Goal: Transaction & Acquisition: Book appointment/travel/reservation

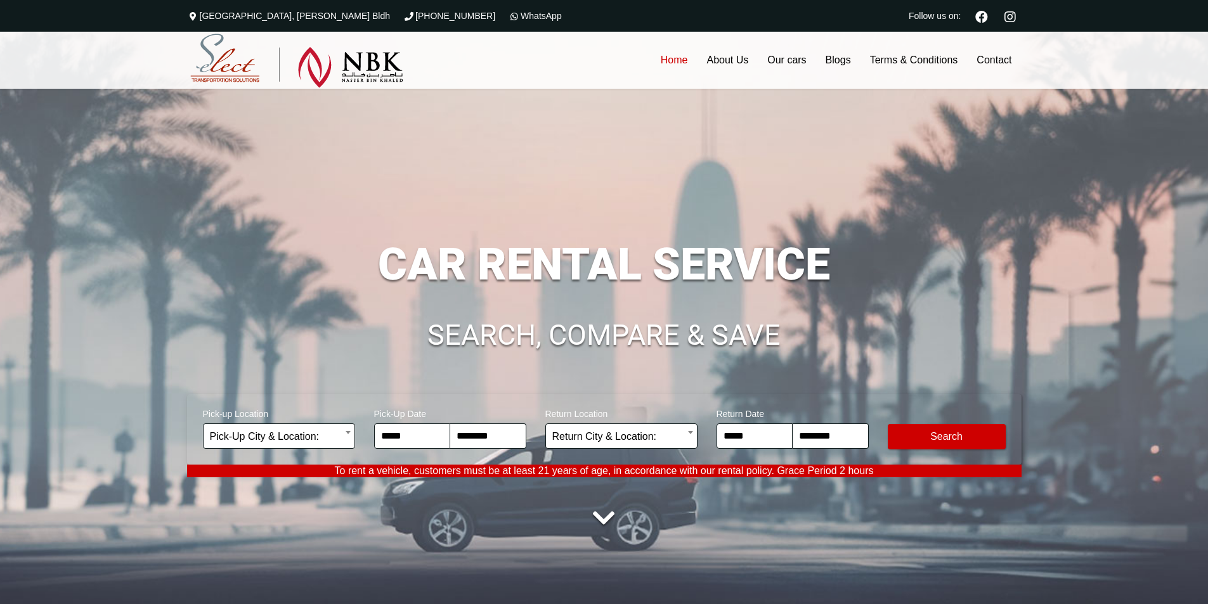
click at [893, 353] on div "**********" at bounding box center [604, 379] width 834 height 362
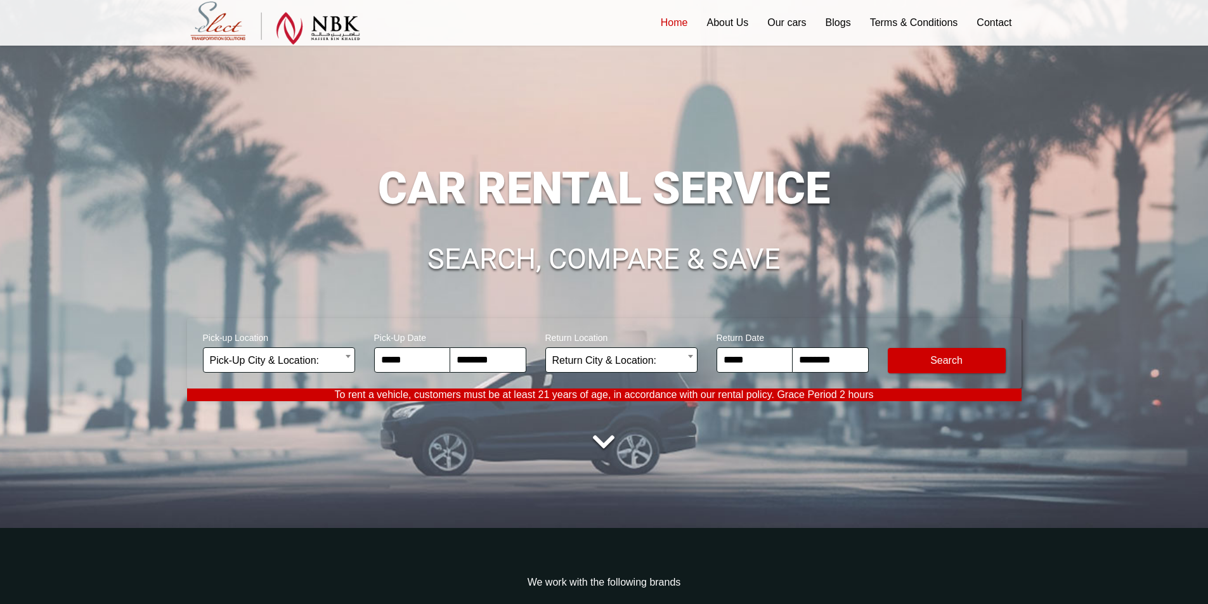
scroll to position [190, 0]
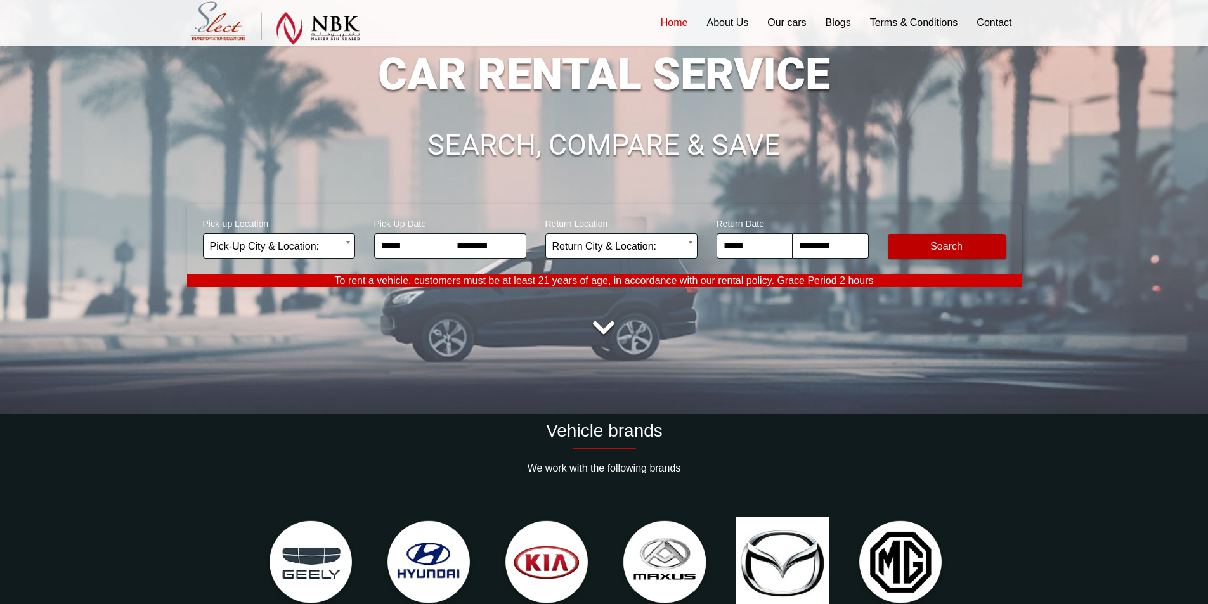
click at [954, 247] on button "Modify Search" at bounding box center [947, 246] width 118 height 25
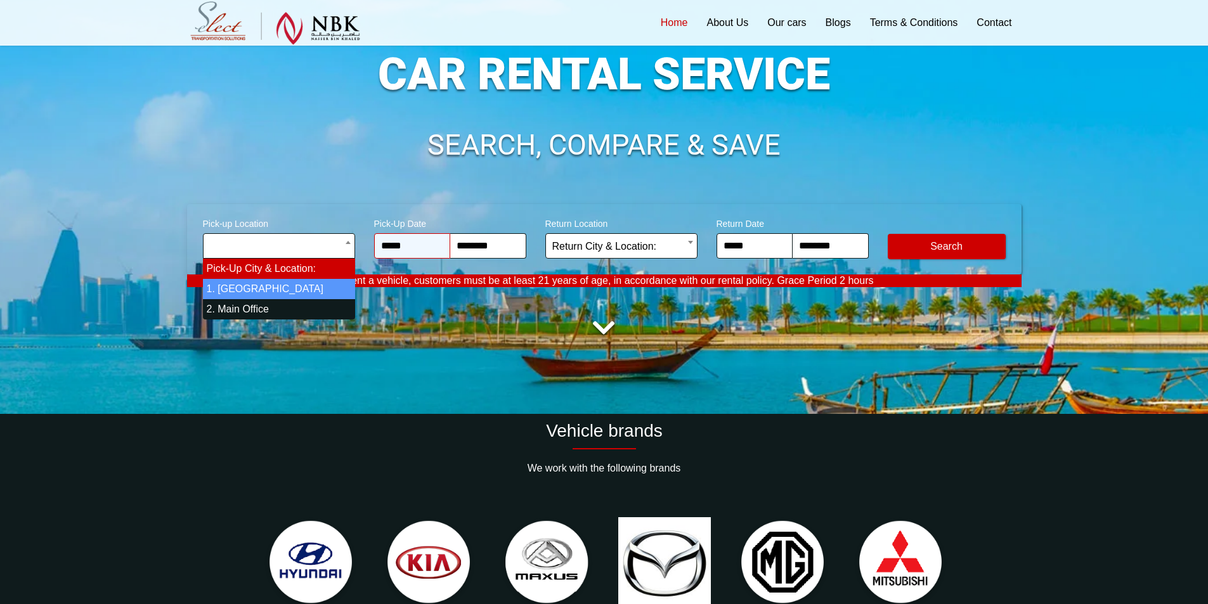
select select "*"
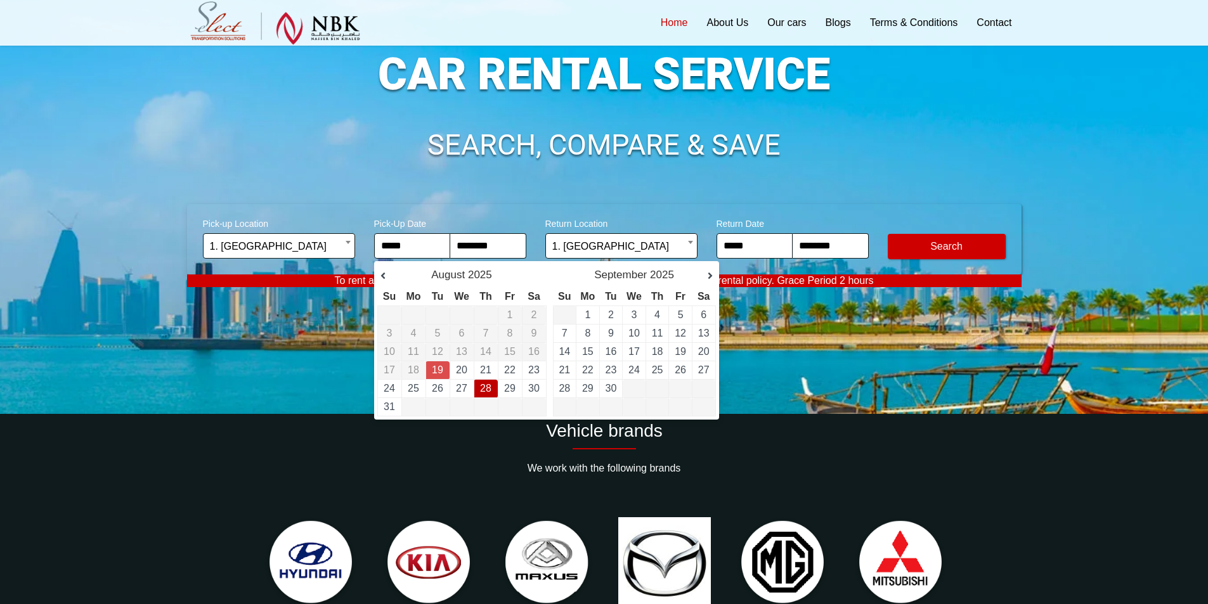
click at [485, 385] on link "28" at bounding box center [485, 388] width 11 height 11
type input "**********"
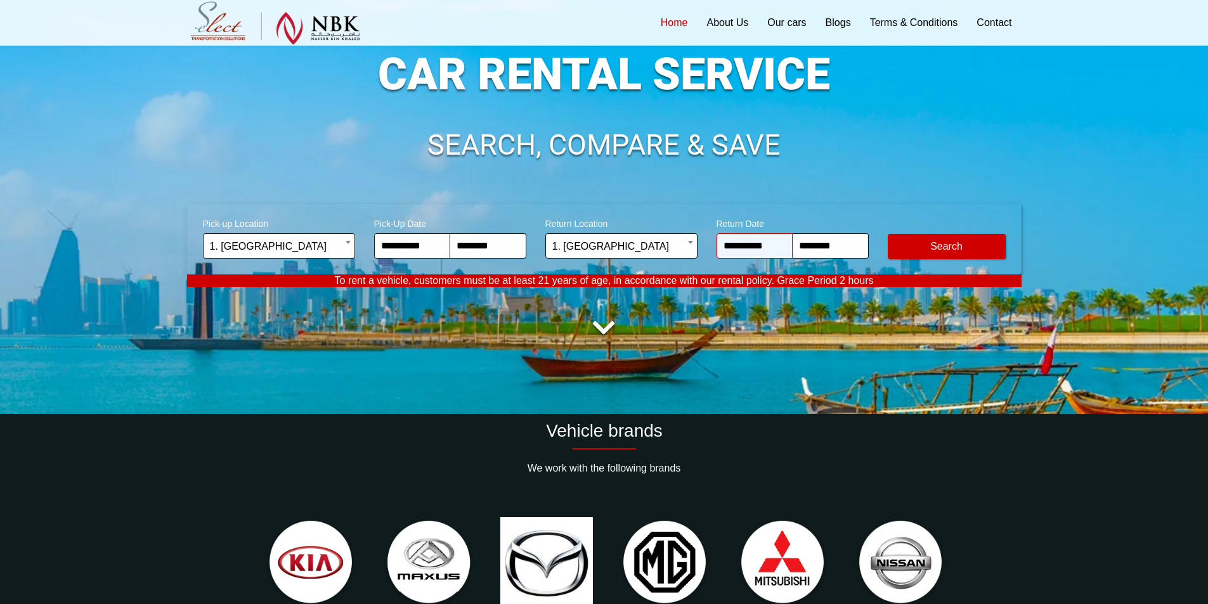
click at [751, 250] on input "**********" at bounding box center [754, 245] width 76 height 25
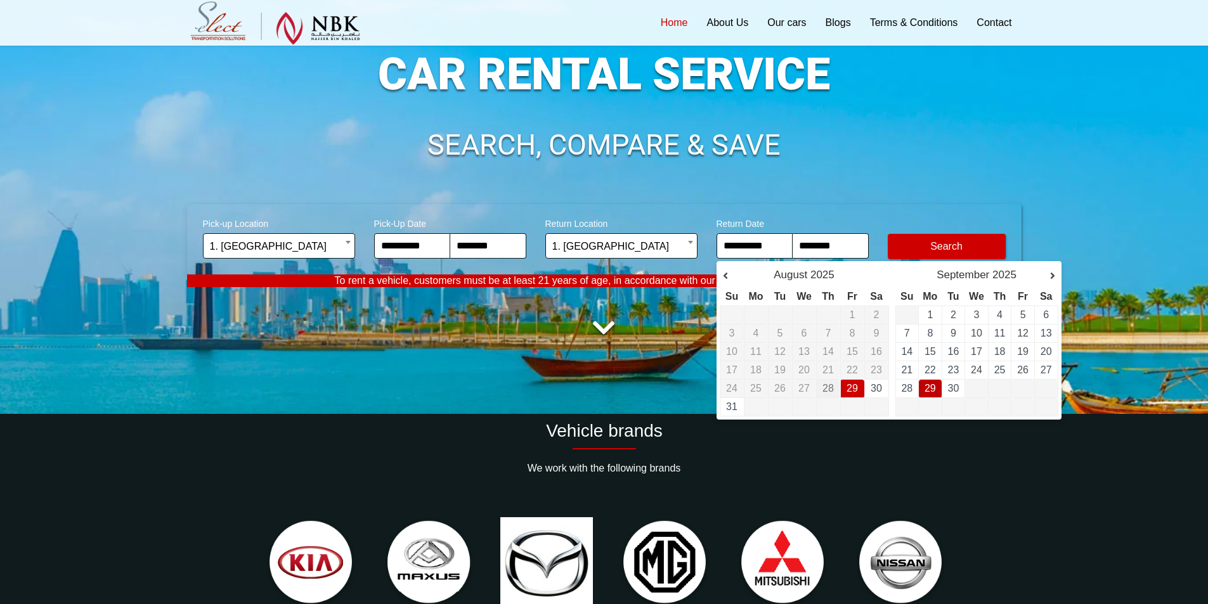
click at [924, 388] on link "29" at bounding box center [929, 388] width 11 height 11
type input "**********"
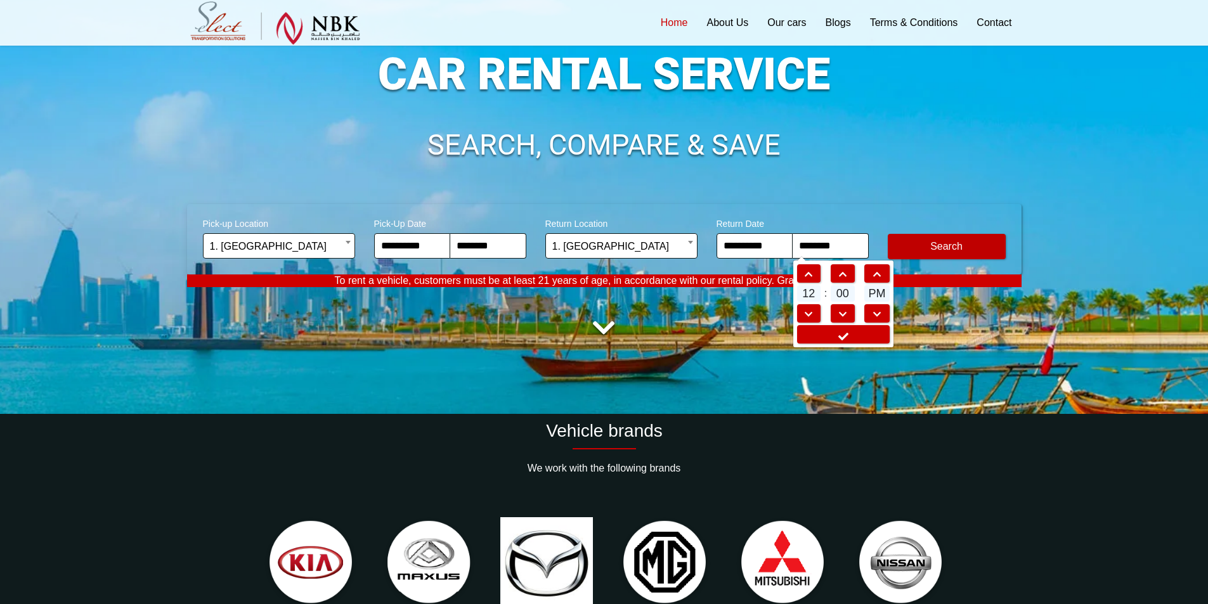
click at [967, 244] on button "Modify Search" at bounding box center [947, 246] width 118 height 25
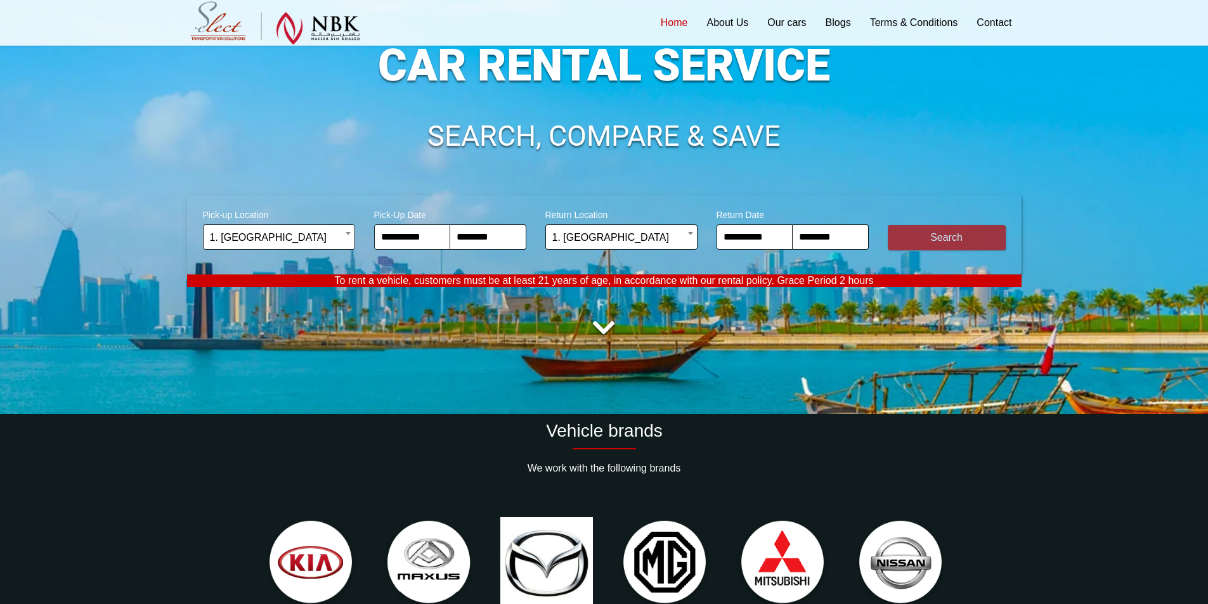
scroll to position [181, 0]
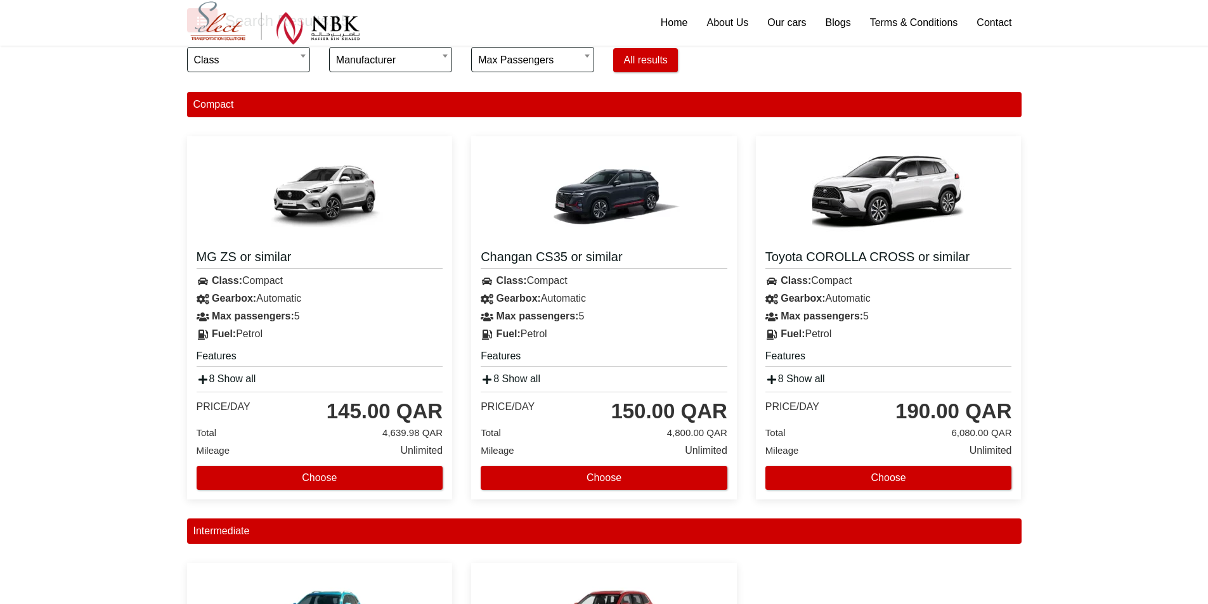
scroll to position [380, 0]
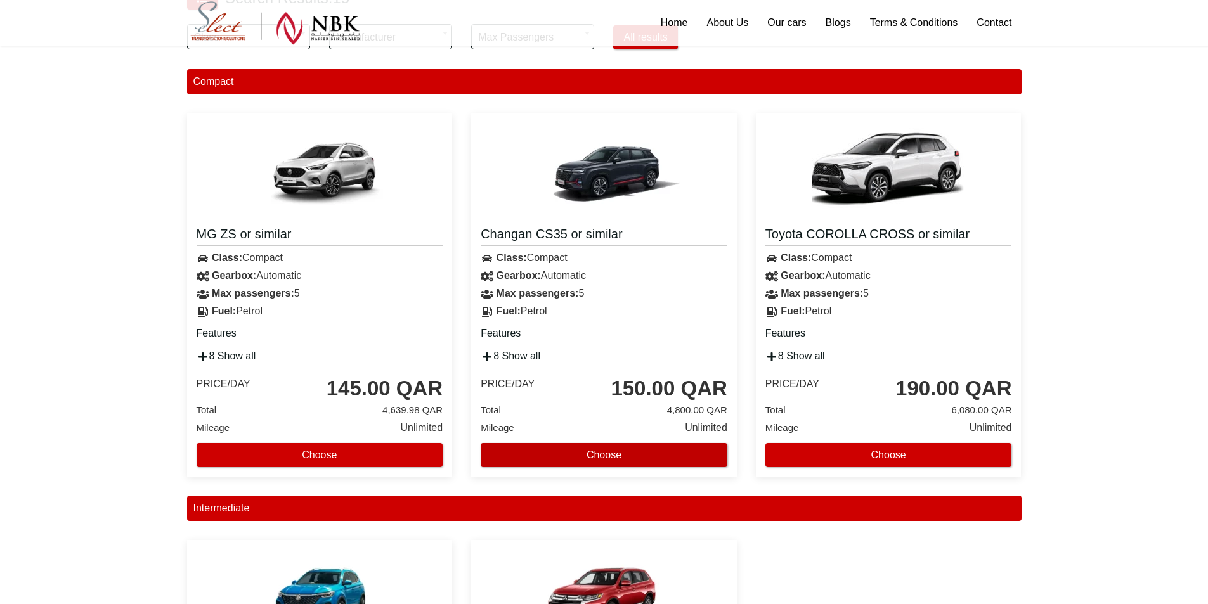
click at [606, 456] on button "Choose" at bounding box center [604, 455] width 247 height 24
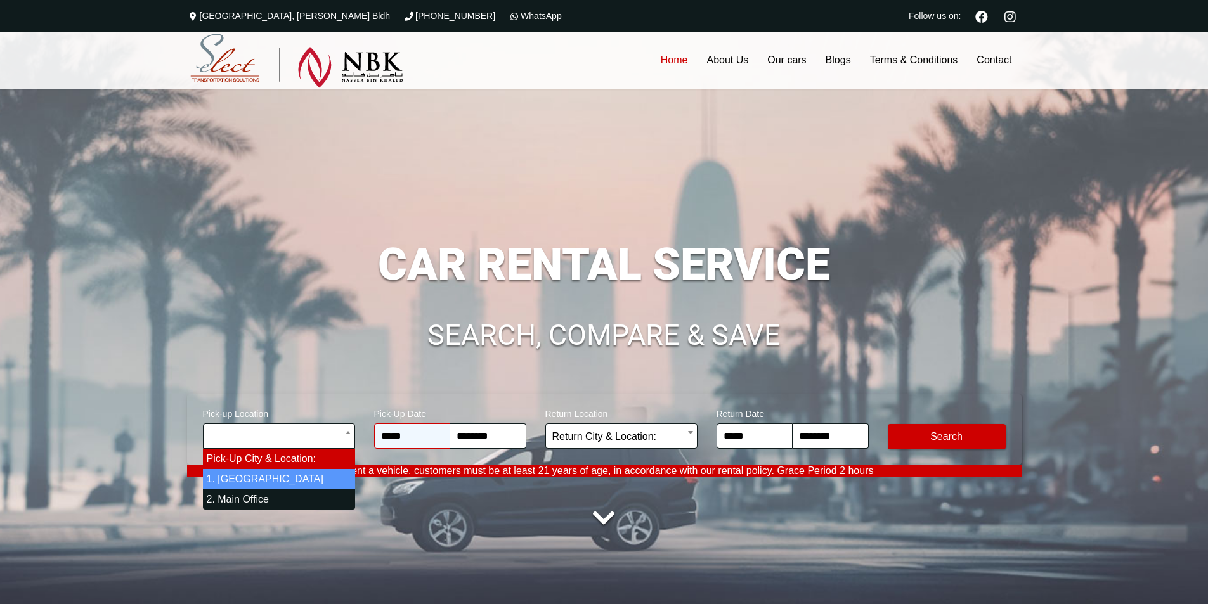
select select "*"
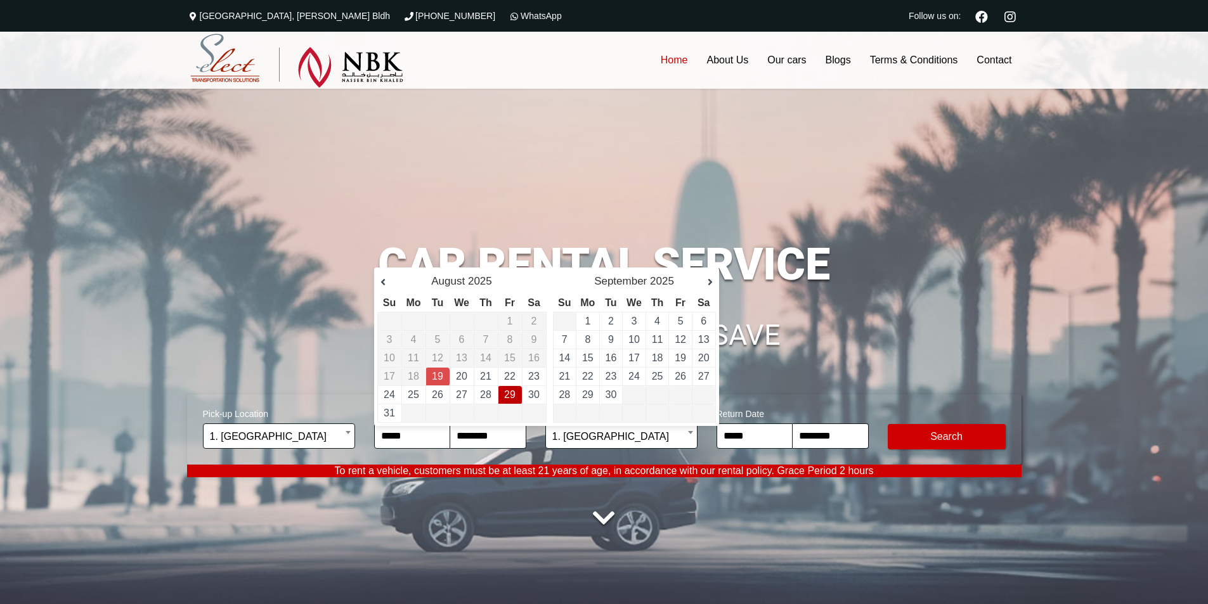
click at [505, 394] on link "29" at bounding box center [509, 394] width 11 height 11
type input "**********"
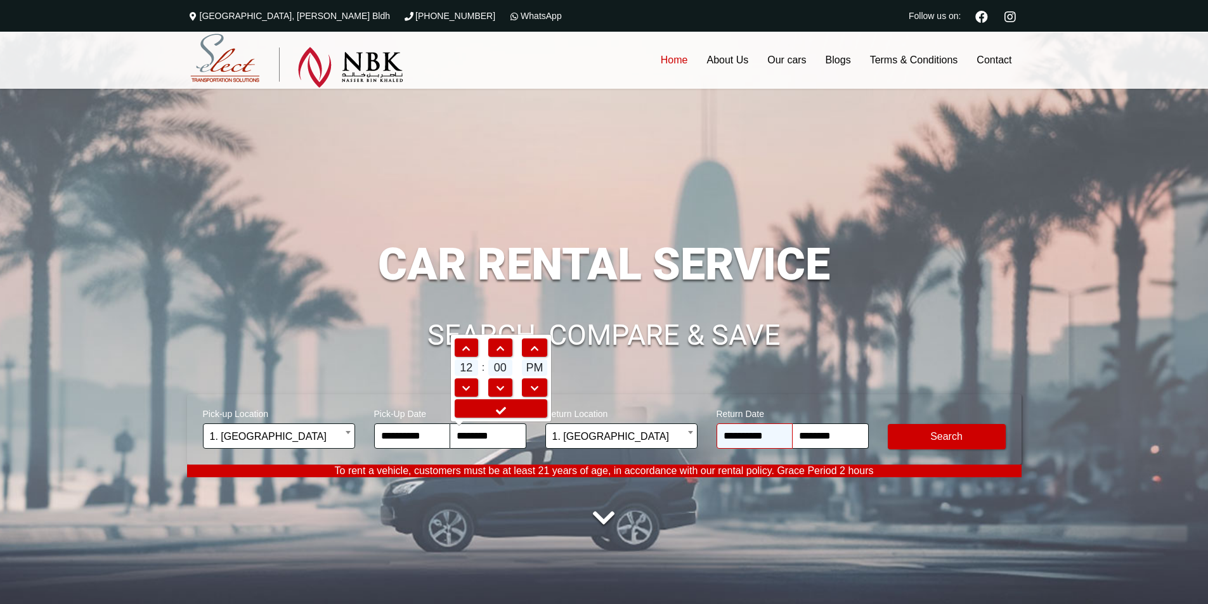
click at [744, 437] on input "**********" at bounding box center [754, 435] width 76 height 25
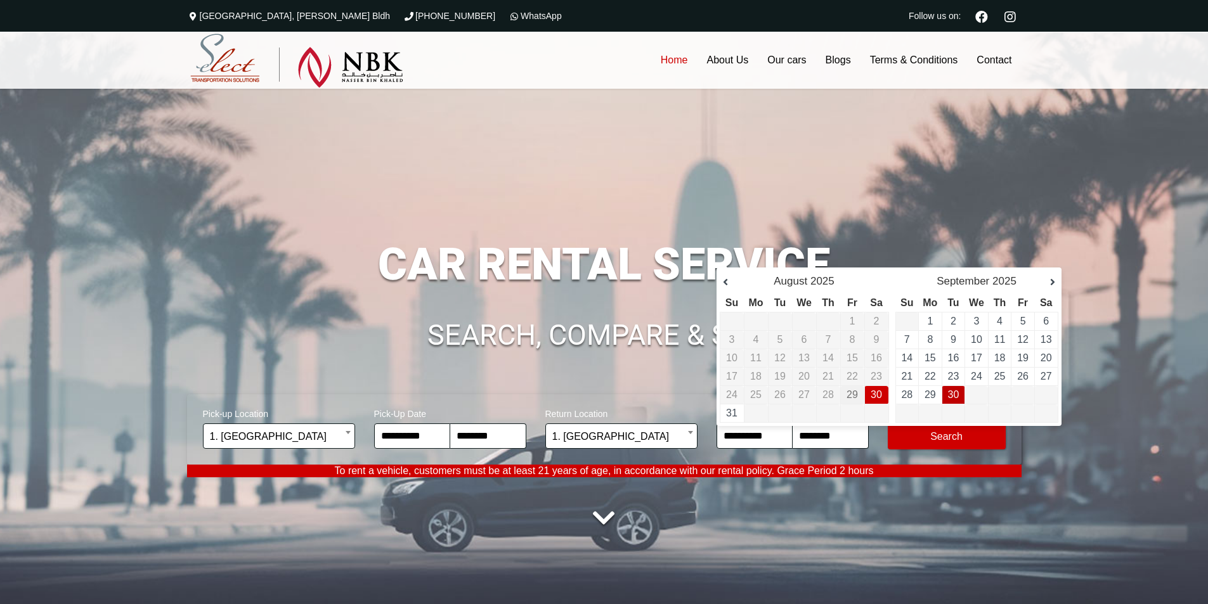
click at [951, 396] on link "30" at bounding box center [953, 394] width 11 height 11
type input "**********"
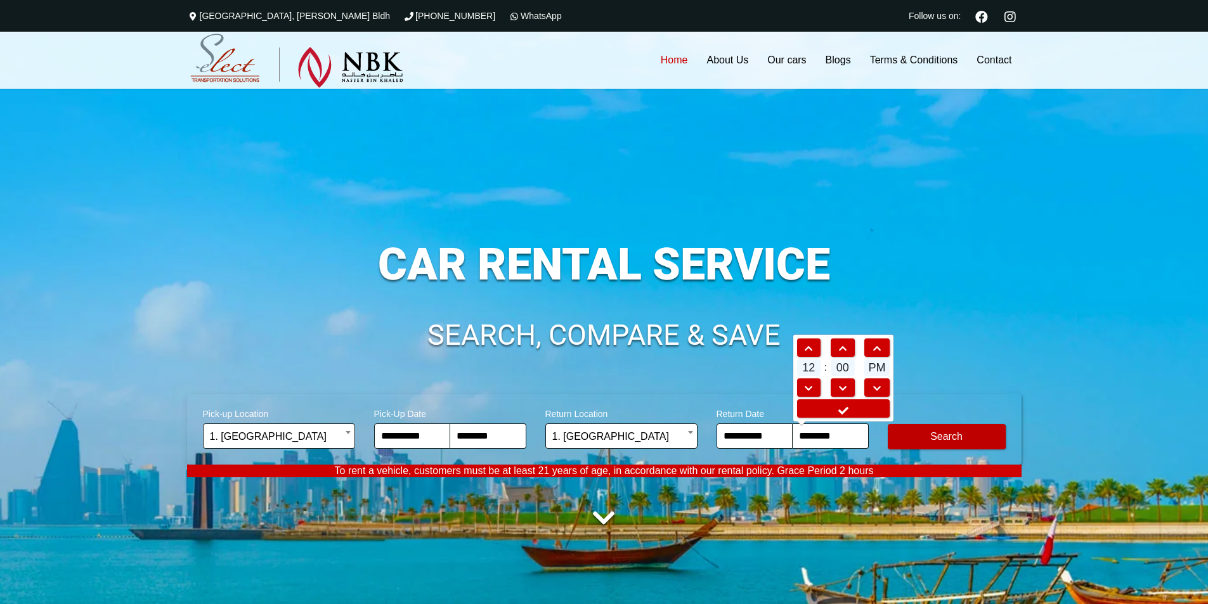
click at [950, 441] on button "Modify Search" at bounding box center [947, 436] width 118 height 25
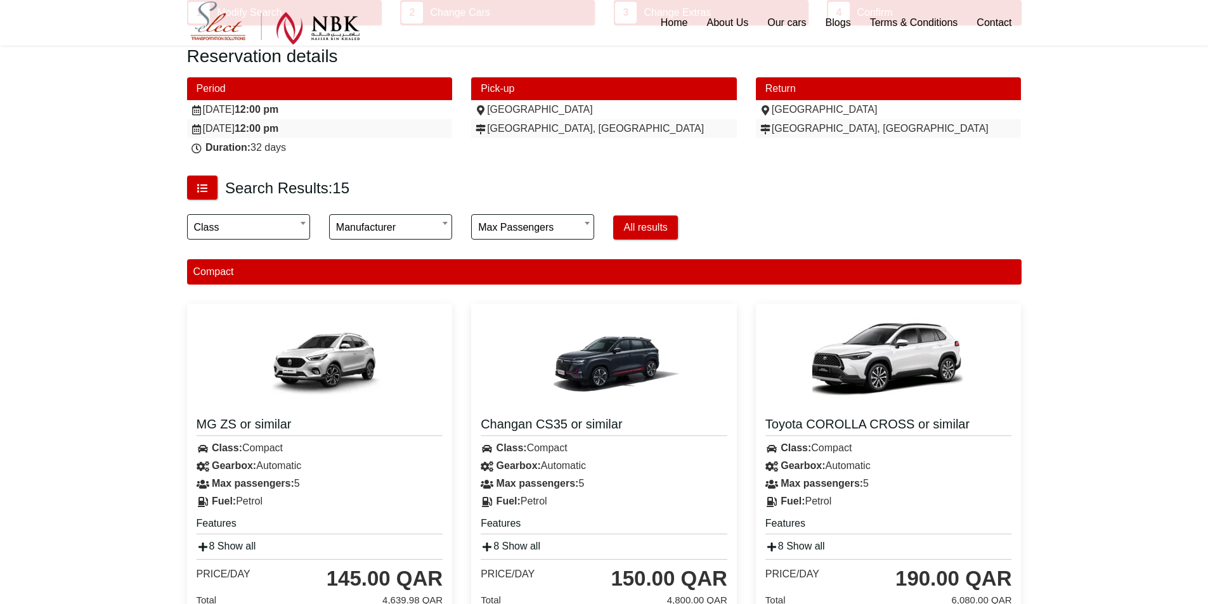
scroll to position [317, 0]
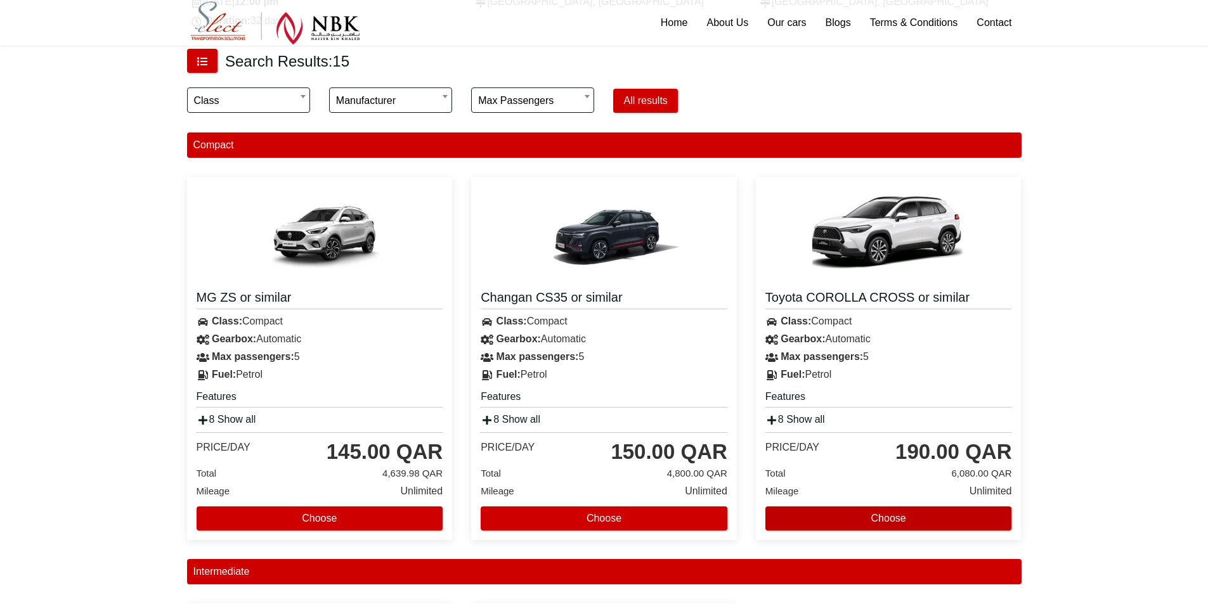
click at [903, 512] on button "Choose" at bounding box center [888, 519] width 247 height 24
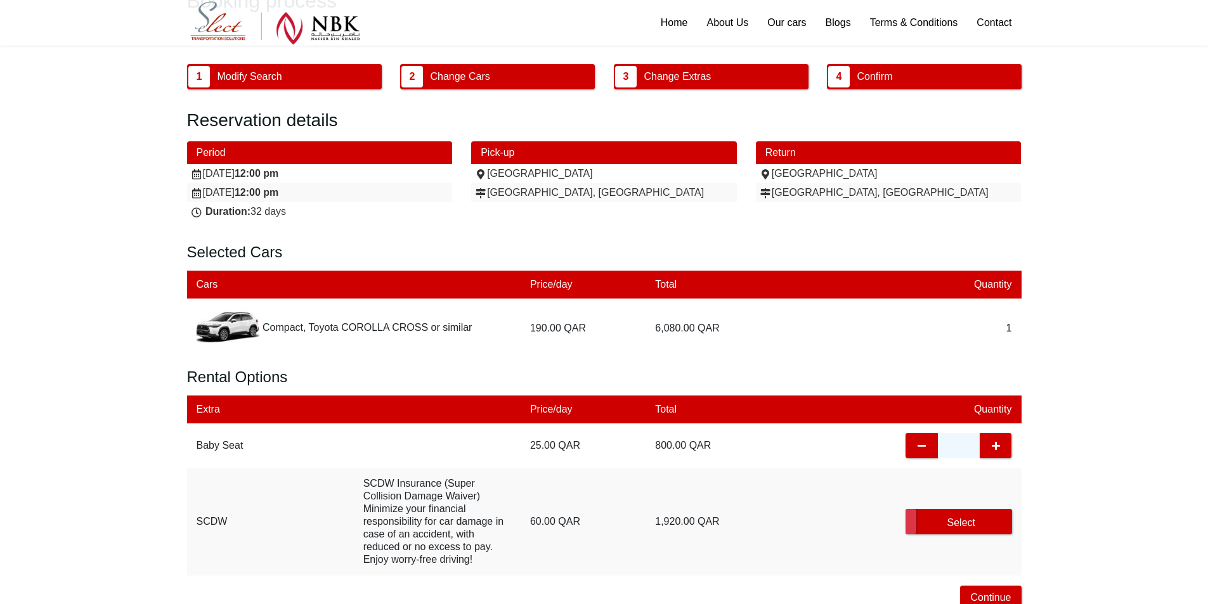
scroll to position [127, 0]
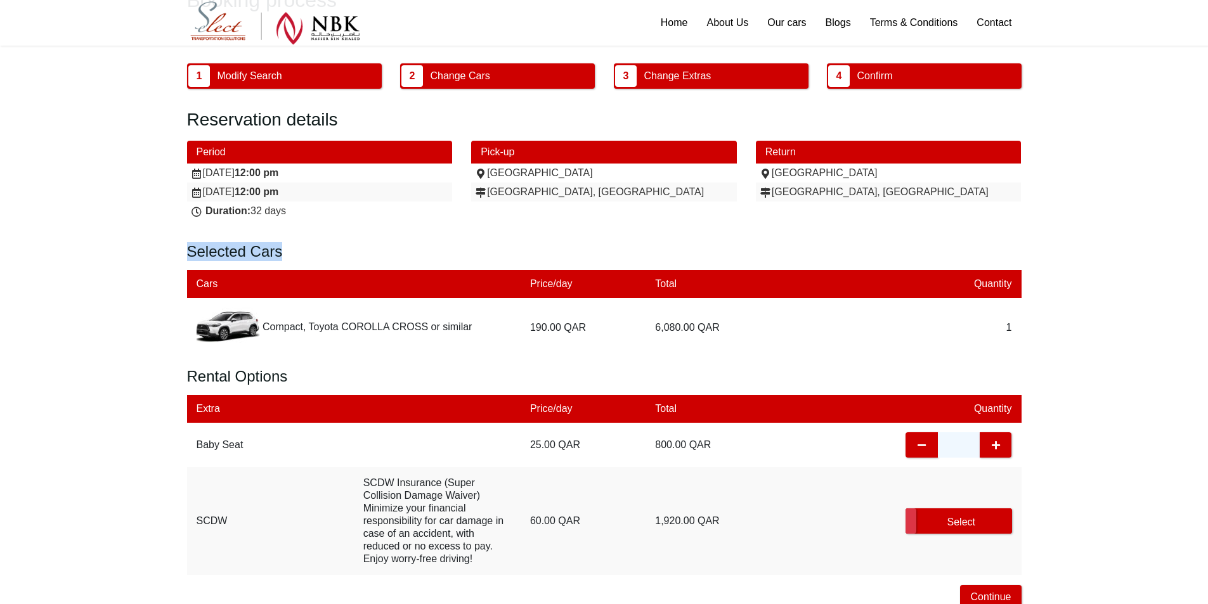
drag, startPoint x: 187, startPoint y: 245, endPoint x: 1071, endPoint y: 350, distance: 890.0
click at [1071, 350] on div "Booking process 1 Modify Search 2 Change Cars 3 Change Extras 4 Confirm Reserva…" at bounding box center [604, 271] width 1208 height 733
drag, startPoint x: 188, startPoint y: 120, endPoint x: 251, endPoint y: 146, distance: 67.9
click at [251, 146] on div "Reservation details Period [DATE] 12:00 pm [DATE] 12:00 pm Duration: 32 days Pi…" at bounding box center [604, 360] width 834 height 503
click at [231, 132] on div "Reservation details Period [DATE] 12:00 pm [DATE] 12:00 pm Duration: 32 days Pi…" at bounding box center [604, 360] width 834 height 503
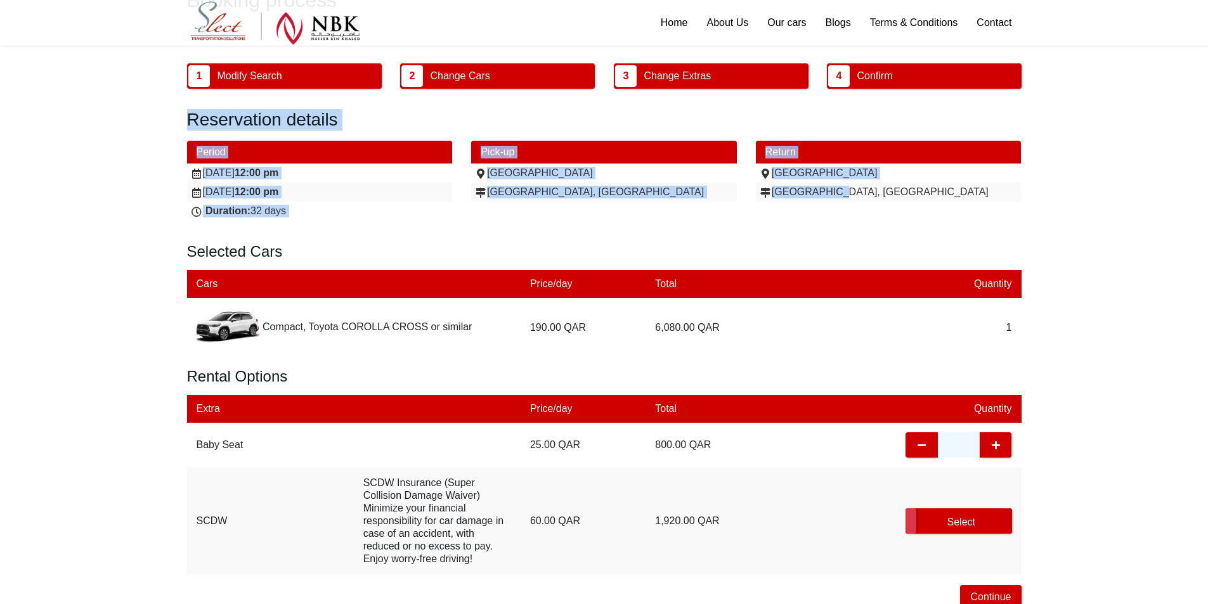
drag, startPoint x: 188, startPoint y: 120, endPoint x: 1068, endPoint y: 218, distance: 884.7
click at [1068, 218] on div "Booking process 1 Modify Search 2 Change Cars 3 Change Extras 4 Confirm Reserva…" at bounding box center [604, 271] width 1208 height 733
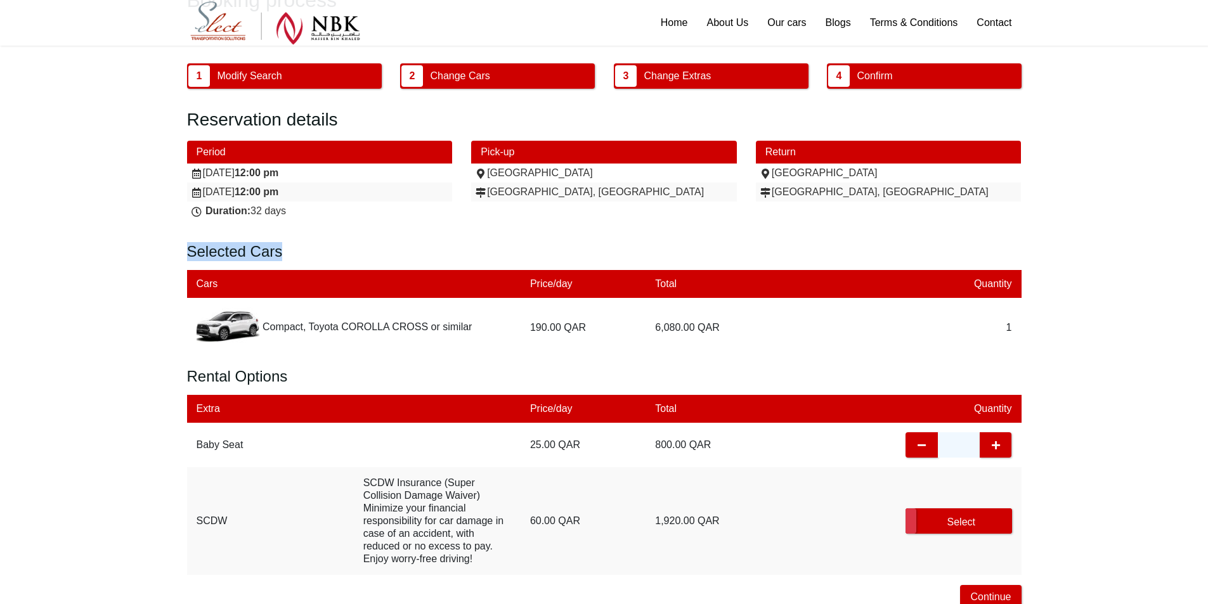
drag, startPoint x: 186, startPoint y: 252, endPoint x: 1022, endPoint y: 335, distance: 839.7
click at [1022, 335] on div "1 Modify Search 2 Change Cars 3 Change Extras 4 Confirm Reservation details Per…" at bounding box center [604, 337] width 853 height 549
click at [372, 261] on form "Selected Cars Cars Price/day Total Quantity Compact, Toyota COROLLA CROSS or si…" at bounding box center [604, 427] width 834 height 370
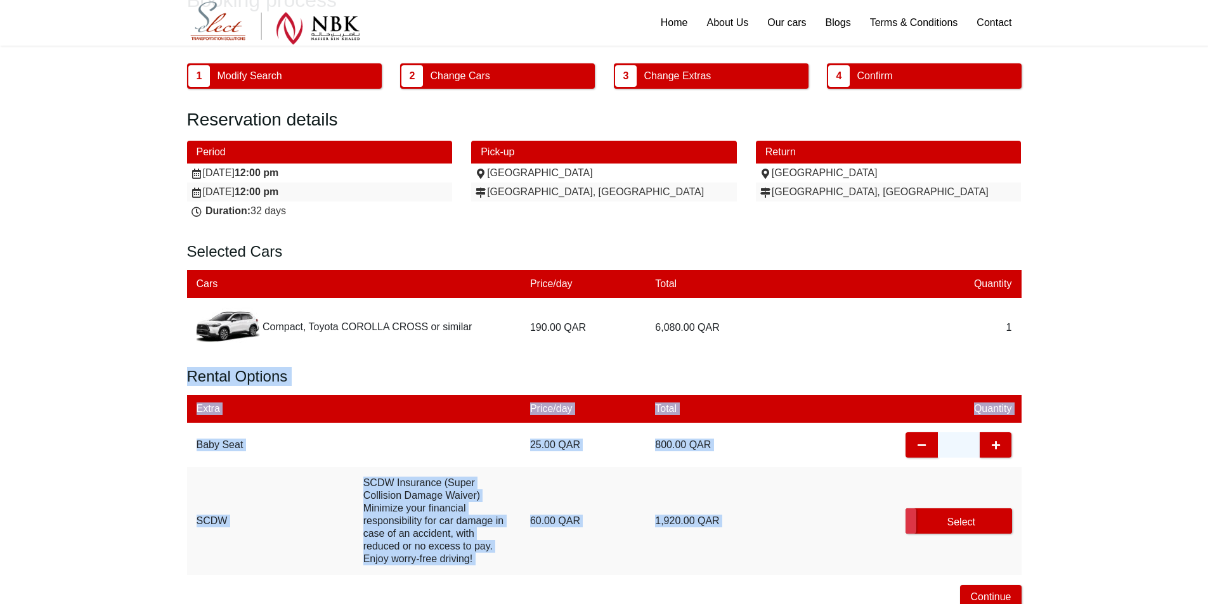
drag, startPoint x: 191, startPoint y: 374, endPoint x: 976, endPoint y: 551, distance: 804.5
click at [995, 570] on form "Selected Cars Cars Price/day Total Quantity Compact, Toyota COROLLA CROSS or si…" at bounding box center [604, 427] width 834 height 370
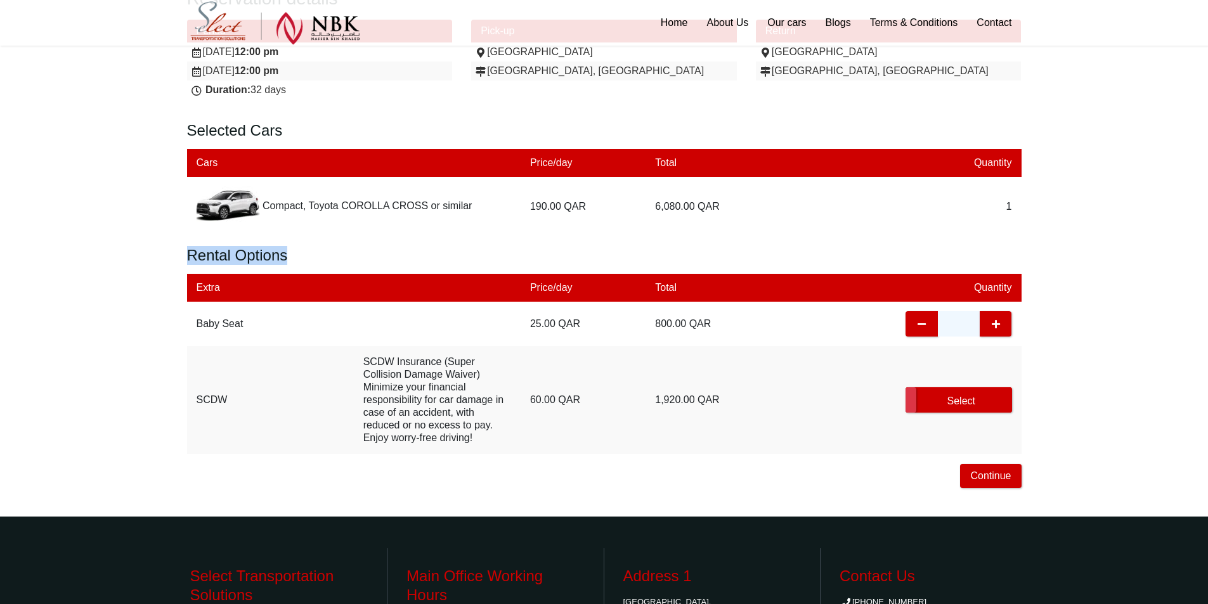
scroll to position [254, 0]
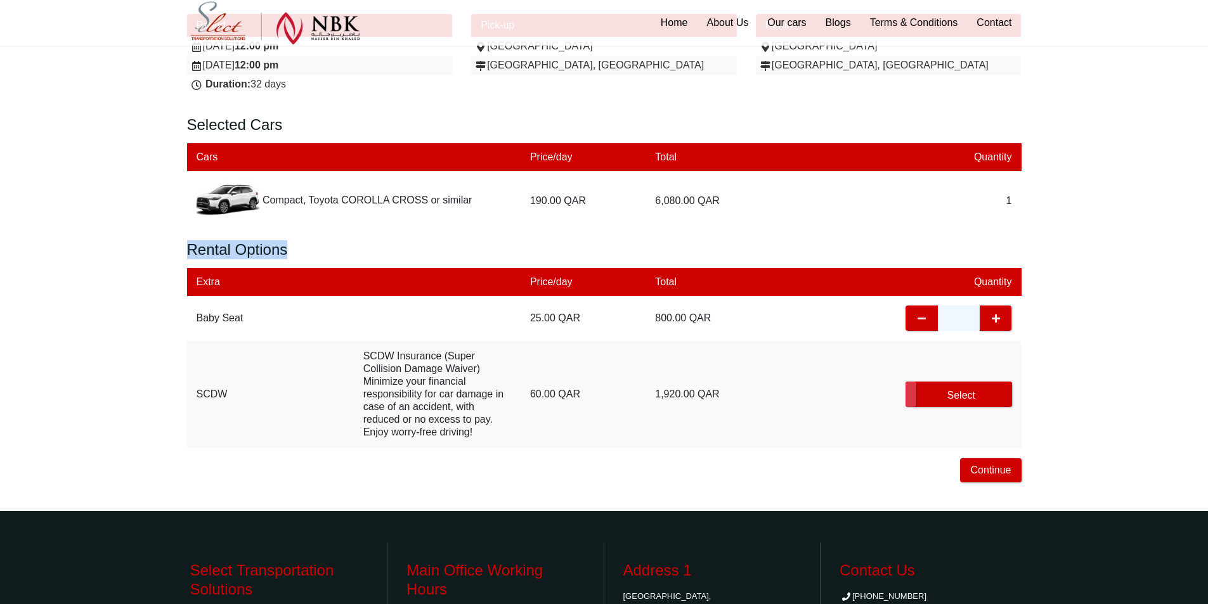
click at [1057, 318] on div "Booking process 1 Modify Search 2 Change Cars 3 Change Extras 4 Confirm Reserva…" at bounding box center [604, 144] width 1208 height 733
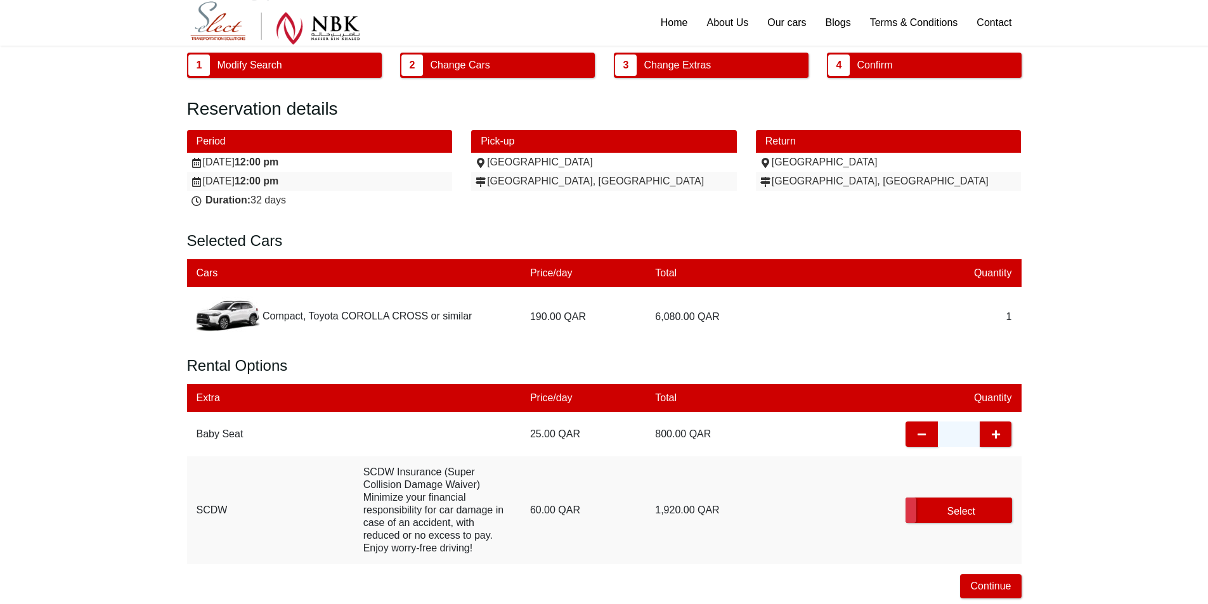
scroll to position [127, 0]
